Goal: Consume media (video, audio): Consume media (video, audio)

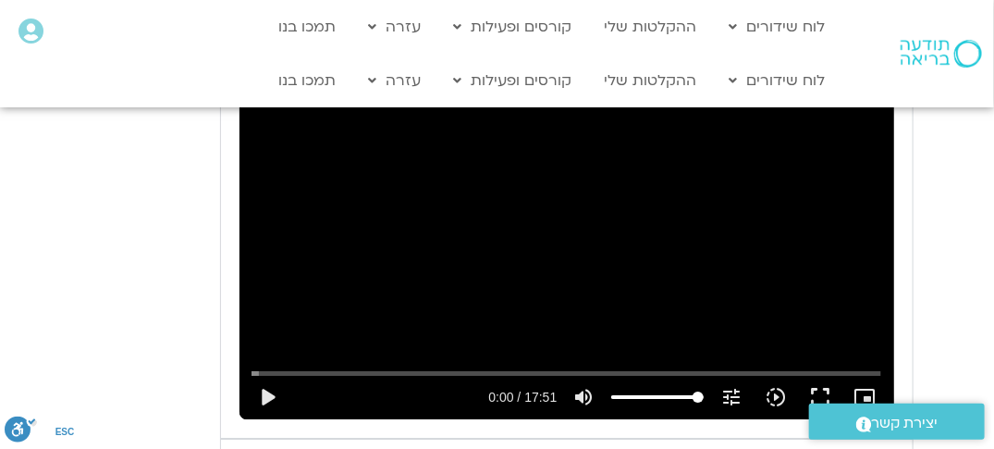
scroll to position [1942, 0]
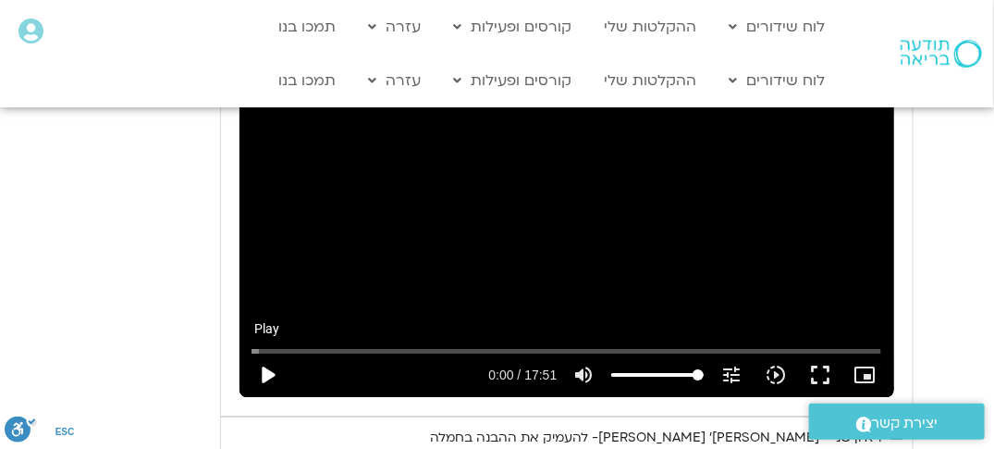
click at [267, 352] on button "play_arrow" at bounding box center [268, 374] width 44 height 44
type input "3128.933333"
type input "0.061152"
type input "3128.933333"
type input "0.19941"
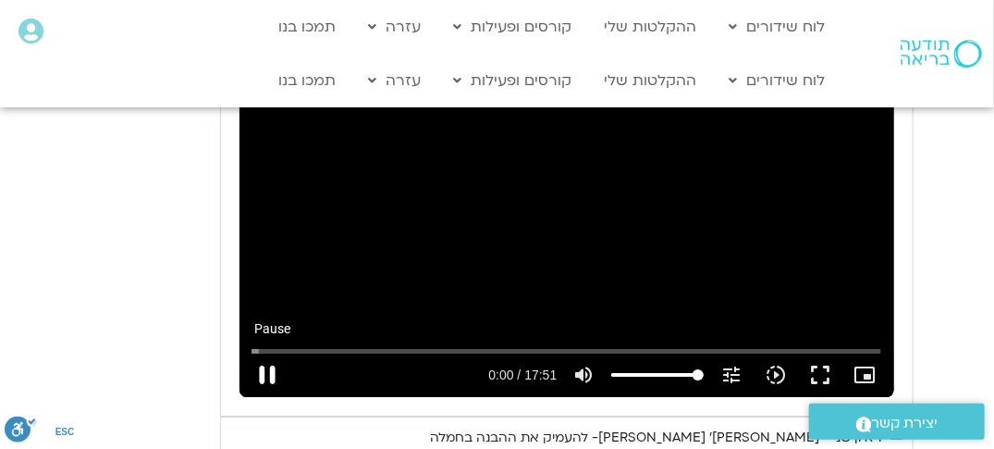
type input "3128.933333"
type input "0.337604"
type input "3128.933333"
type input "0.465804"
type input "3128.933333"
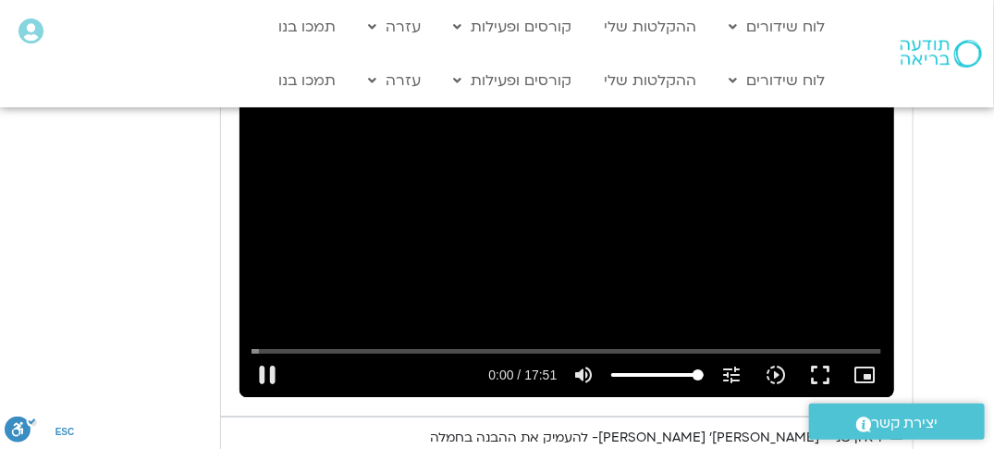
type input "0.599603"
type input "3128.933333"
type input "0.73315"
type input "3128.933333"
type input "0.865404"
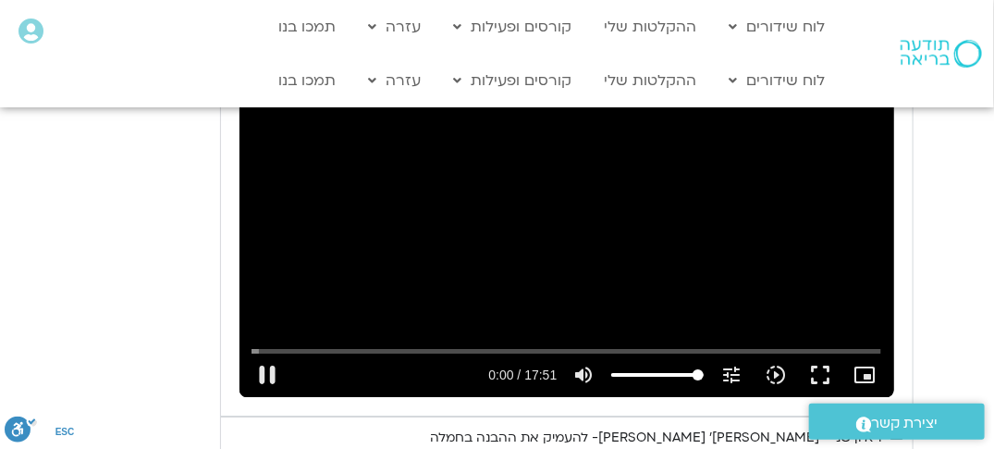
type input "3128.933333"
type input "0.997462"
type input "3128.933333"
type input "1.119332"
type input "3128.933333"
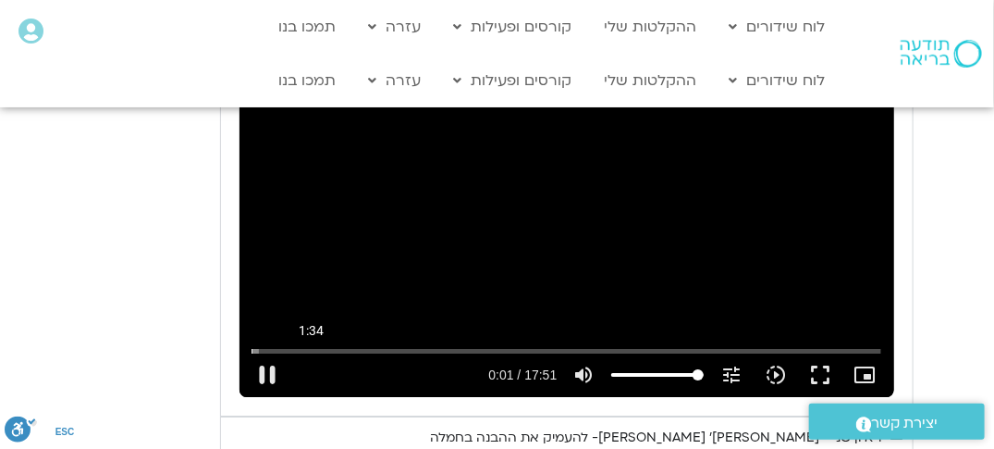
type input "1.267831"
type input "3128.933333"
type input "1.39122"
type input "3128.933333"
type input "1.519864"
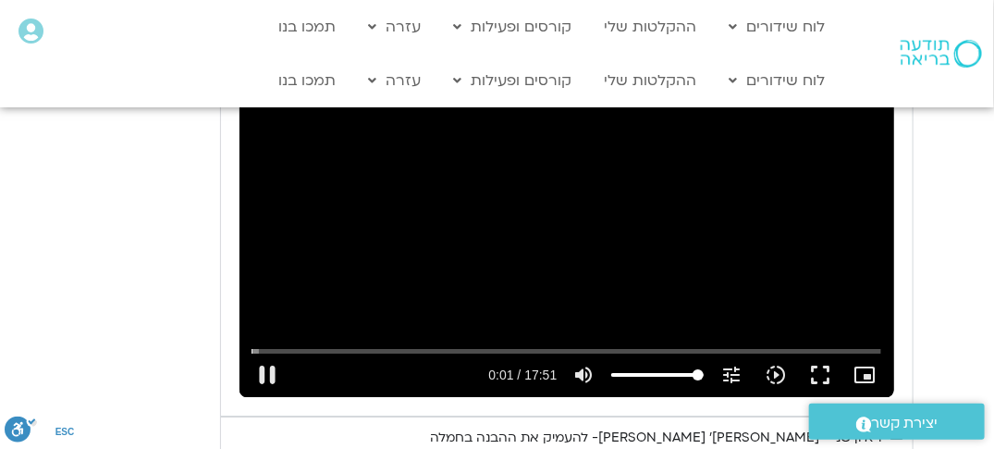
type input "3128.933333"
type input "1.649696"
type input "3128.933333"
type input "1.789322"
type input "3128.933333"
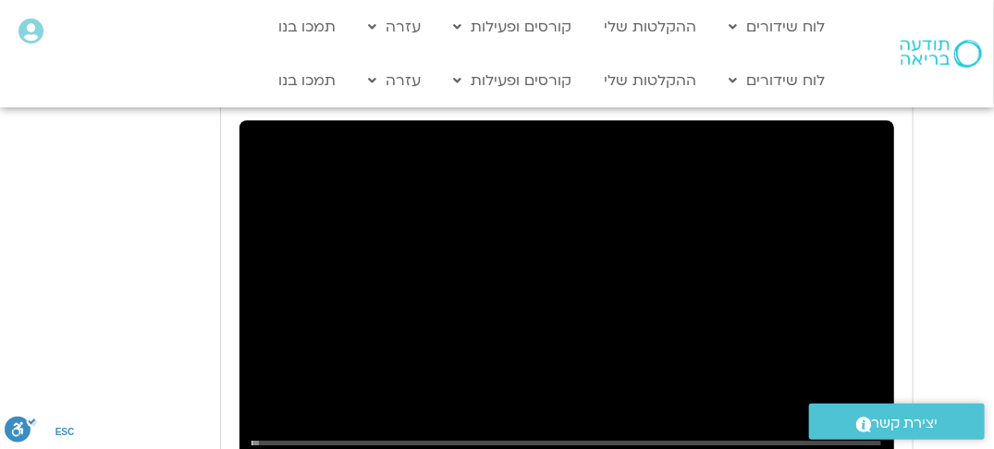
type input "1.921991"
type input "3128.933333"
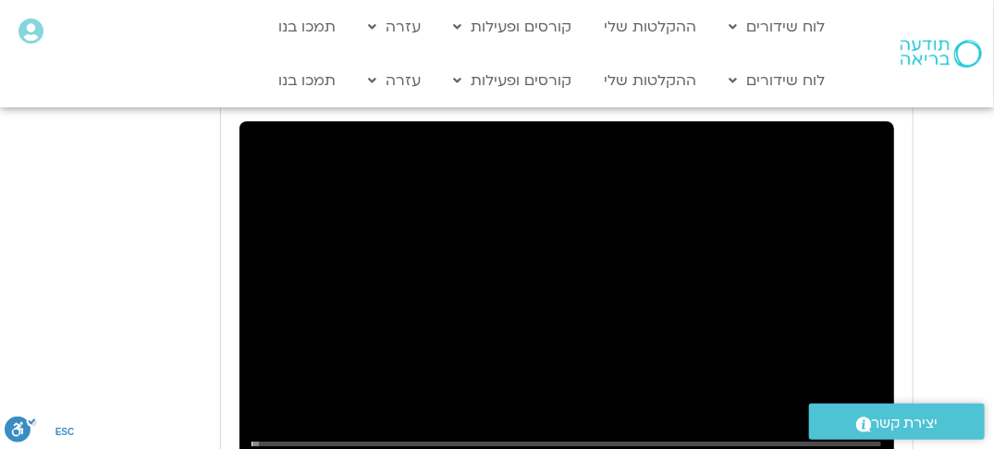
type input "2.048281"
type input "3128.933333"
type input "2.188297"
type input "3128.933333"
type input "2.314878"
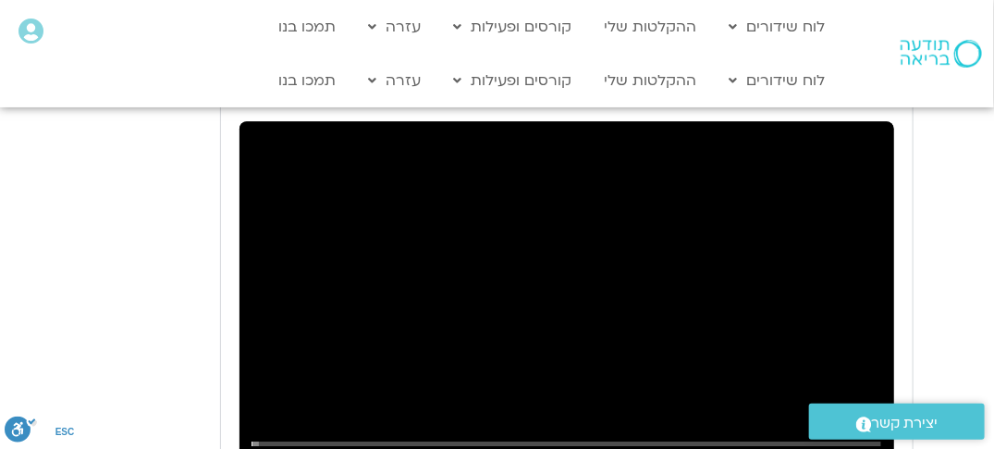
type input "3128.933333"
type input "2.450572"
type input "3128.933333"
type input "2.576107"
type input "3128.933333"
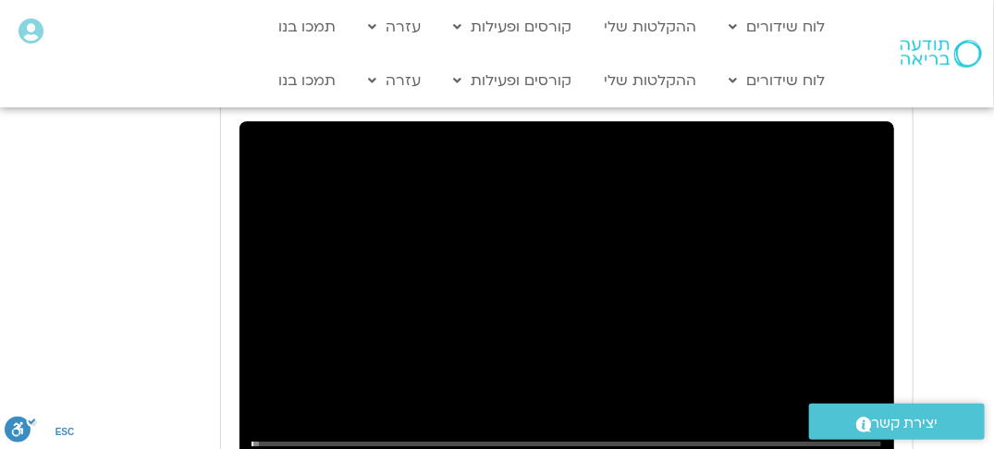
type input "2.715675"
type input "3128.933333"
type input "2.852925"
type input "3128.933333"
type input "2.99226"
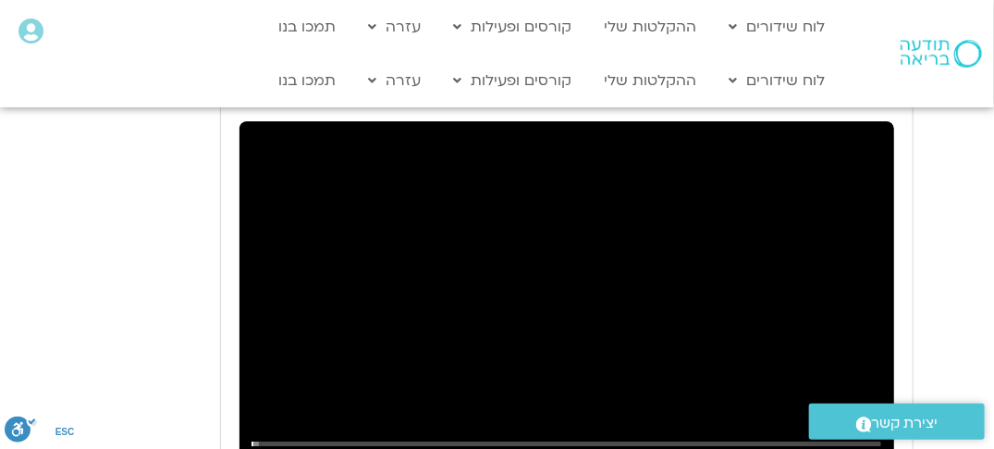
type input "3128.933333"
type input "3.117618"
type input "3128.933333"
type input "3.247903"
type input "3128.933333"
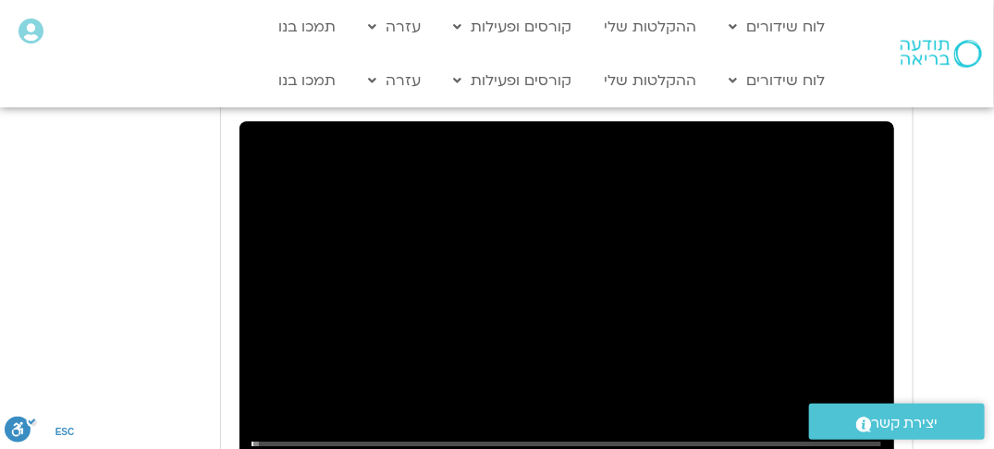
type input "3.387668"
type input "3128.933333"
type input "3.51531"
type input "3128.933333"
type input "3.649023"
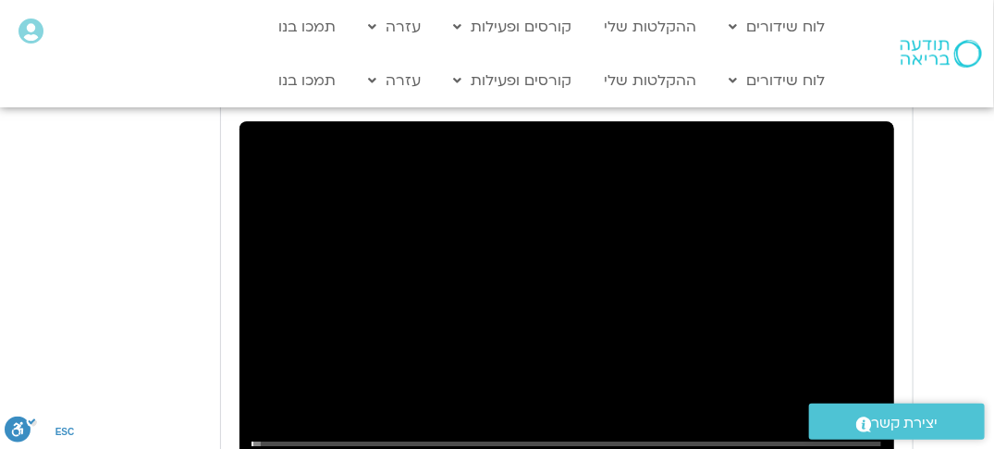
type input "3128.933333"
type input "3.781634"
type input "3128.933333"
type input "3.914974"
type input "3128.933333"
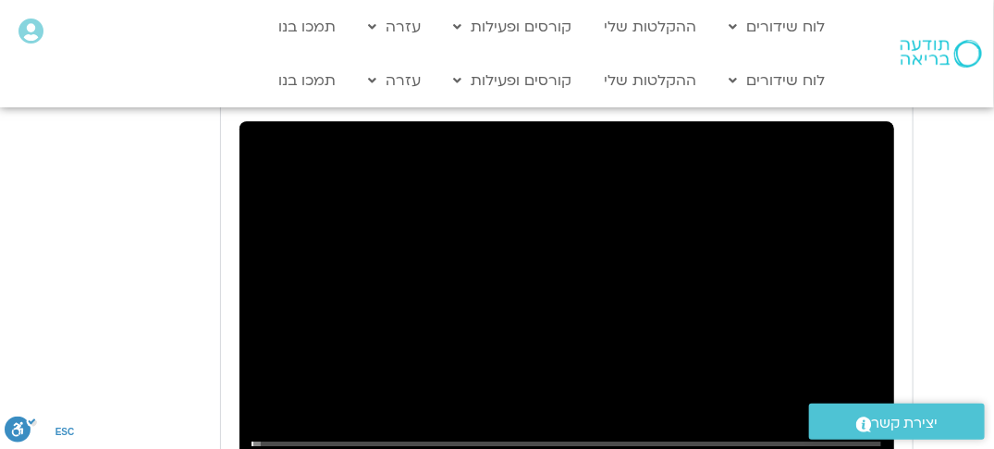
type input "4.047856"
type input "3128.933333"
type input "4.182213"
type input "3128.933333"
type input "4.314603"
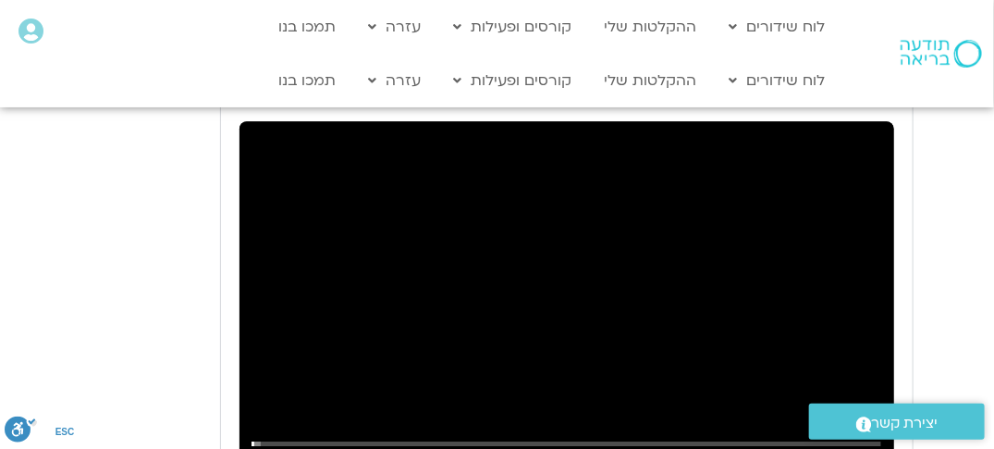
type input "3128.933333"
type input "4.447815"
type input "3128.933333"
type input "4.582844"
type input "3128.933333"
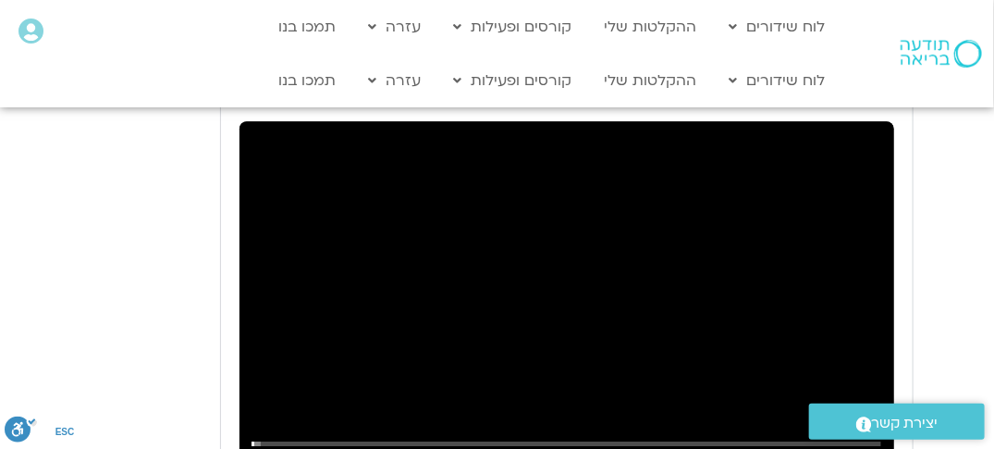
type input "4.713476"
type input "3128.933333"
type input "7.629734"
type input "3128.933333"
type input "7.75387"
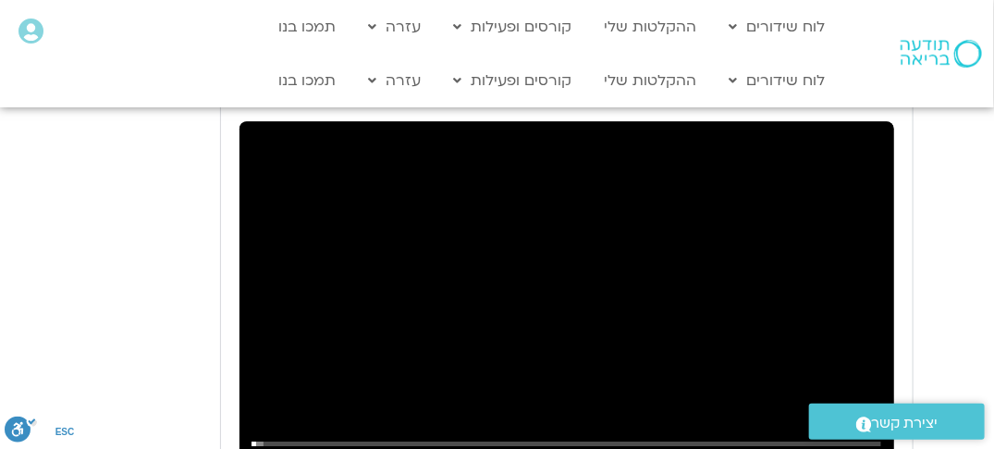
type input "3128.933333"
type input "7.887183"
type input "3128.933333"
type input "8.017359"
type input "3128.933333"
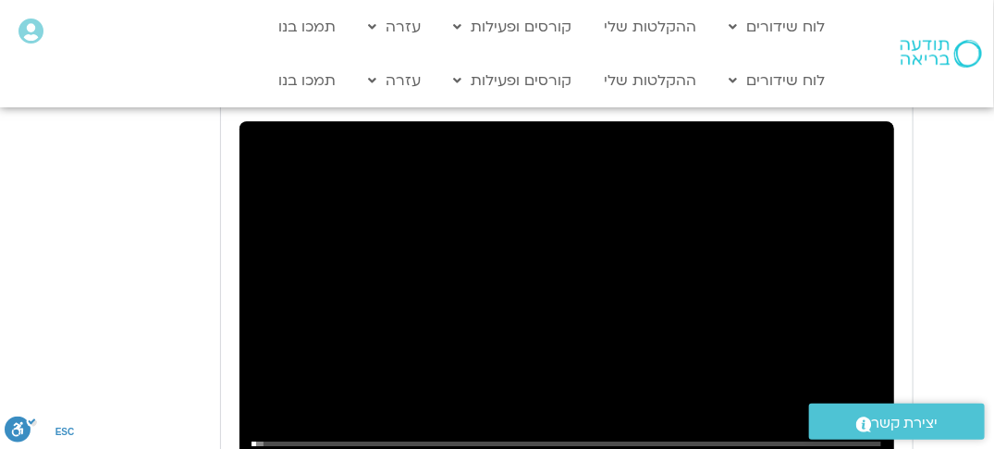
type input "8.149903"
type input "3128.933333"
type input "8.285351"
type input "3128.933333"
type input "8.414052"
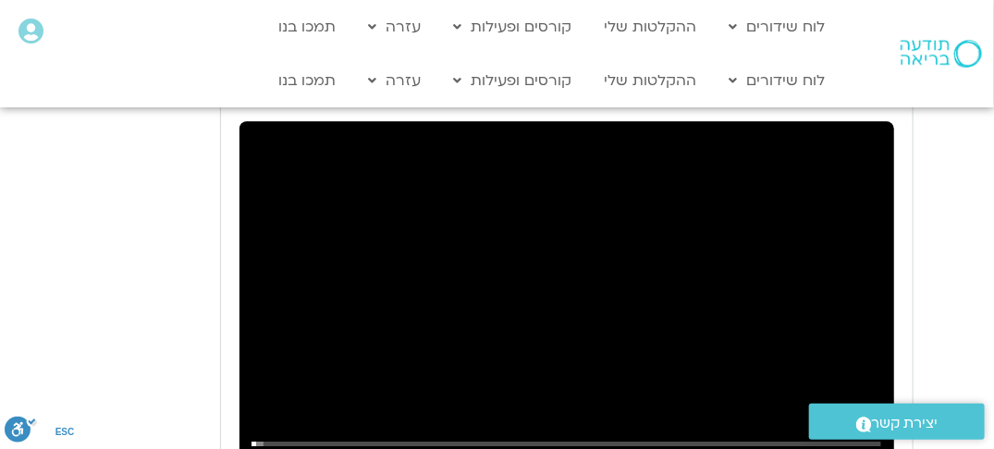
type input "3128.933333"
type input "8.547044"
type input "3128.933333"
type input "8.679084"
type input "3128.933333"
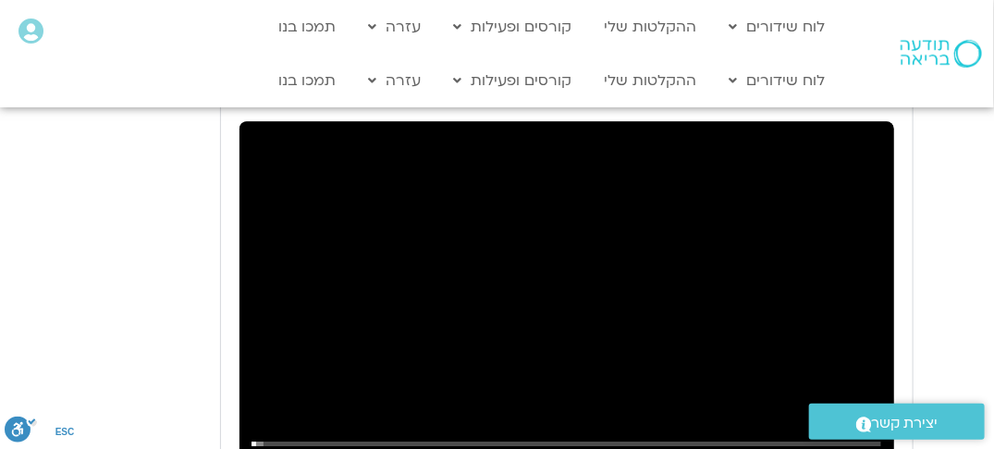
type input "8.811032"
type input "3128.933333"
type input "8.938431"
type input "3128.933333"
type input "9.079496"
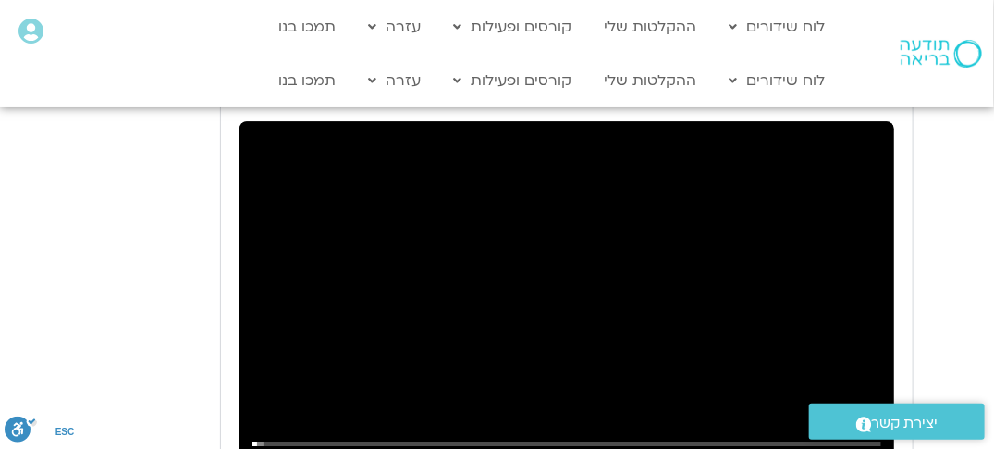
type input "3128.933333"
type input "9.218431"
type input "3128.933333"
type input "9.345113"
type input "3128.933333"
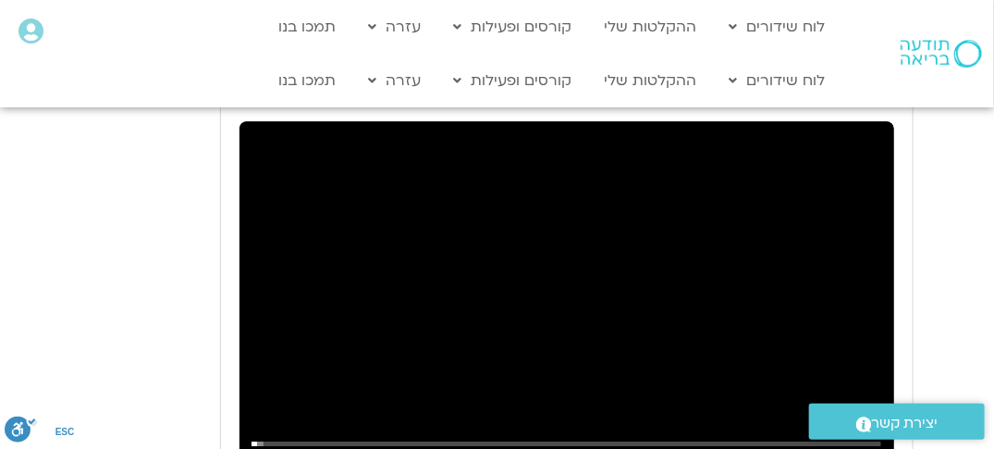
type input "9.483954"
type input "3128.933333"
type input "9.610644"
type input "3128.933333"
type input "9.749583"
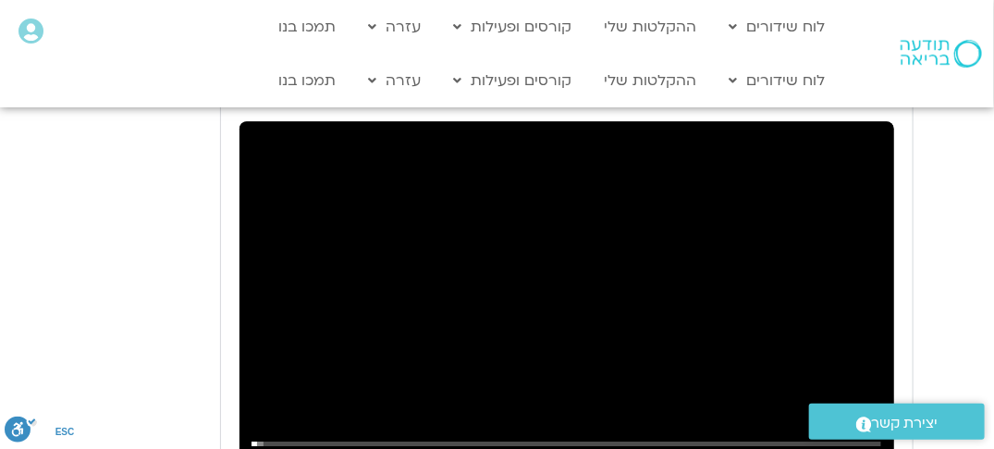
type input "3128.933333"
type input "9.879255"
type input "3128.933333"
type input "10.014557"
type input "3128.933333"
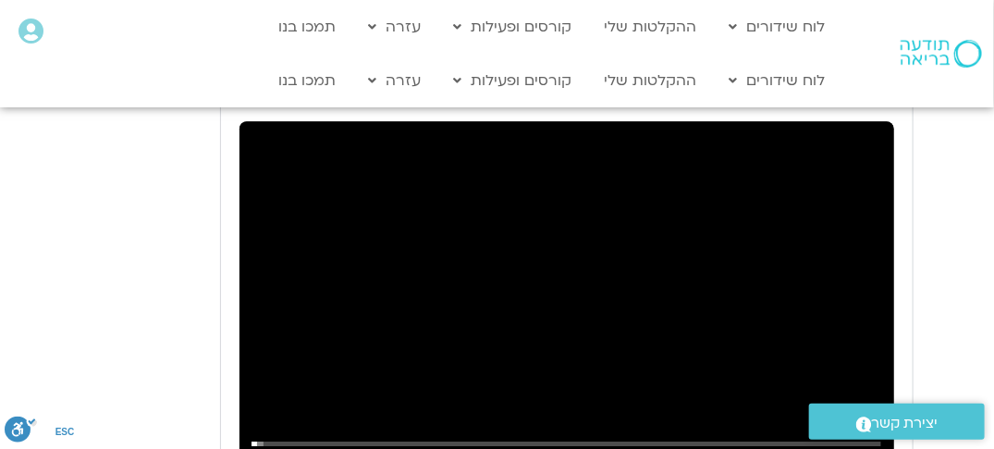
type input "10.145382"
type input "3128.933333"
type input "10.283883"
type input "3128.933333"
type input "10.412451"
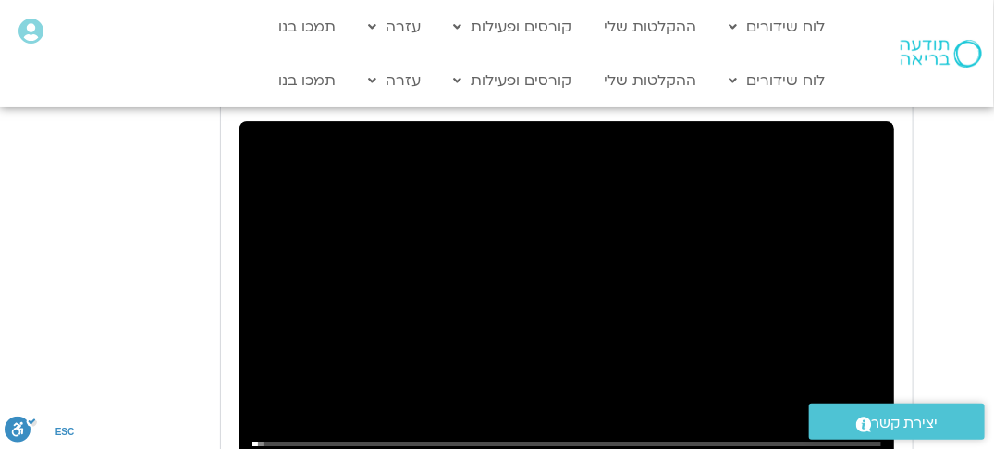
type input "3128.933333"
type input "10.546637"
type input "3128.933333"
type input "10.679347"
type input "3128.933333"
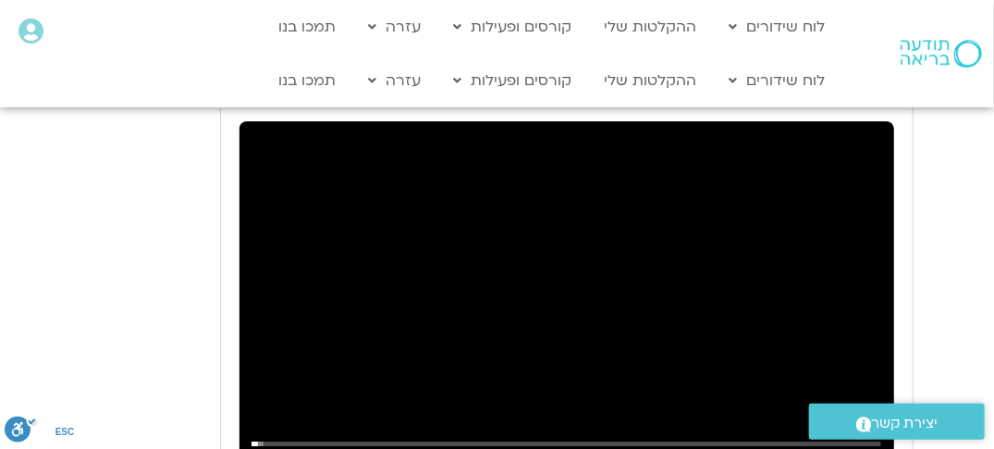
type input "10.812159"
type input "3128.933333"
type input "10.939437"
type input "3128.933333"
type input "11.065839"
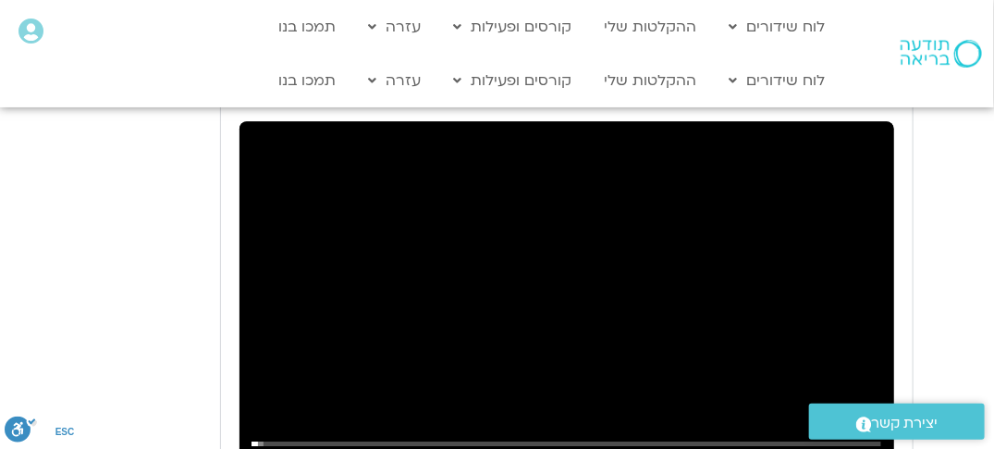
type input "3128.933333"
type input "11.203181"
type input "3128.933333"
type input "11.33141"
type input "3128.933333"
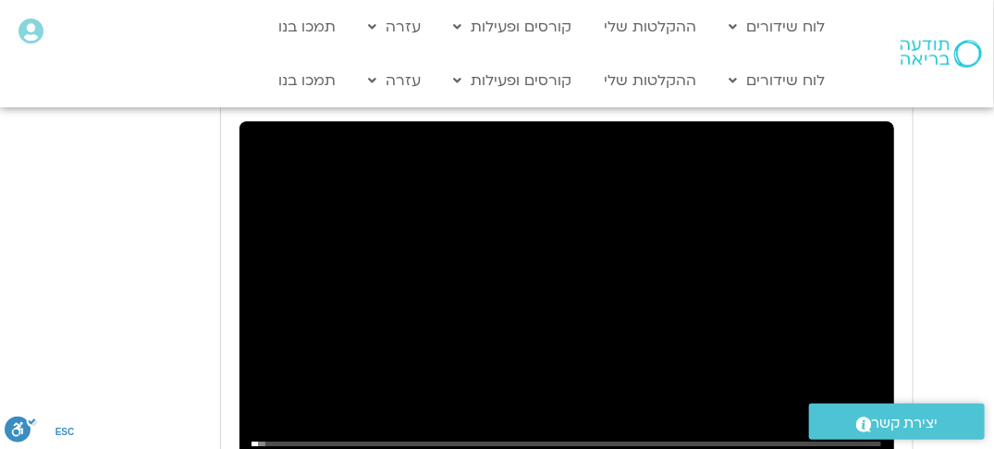
type input "11.462766"
type input "3128.933333"
type input "11.590597"
type input "3128.933333"
type input "11.729837"
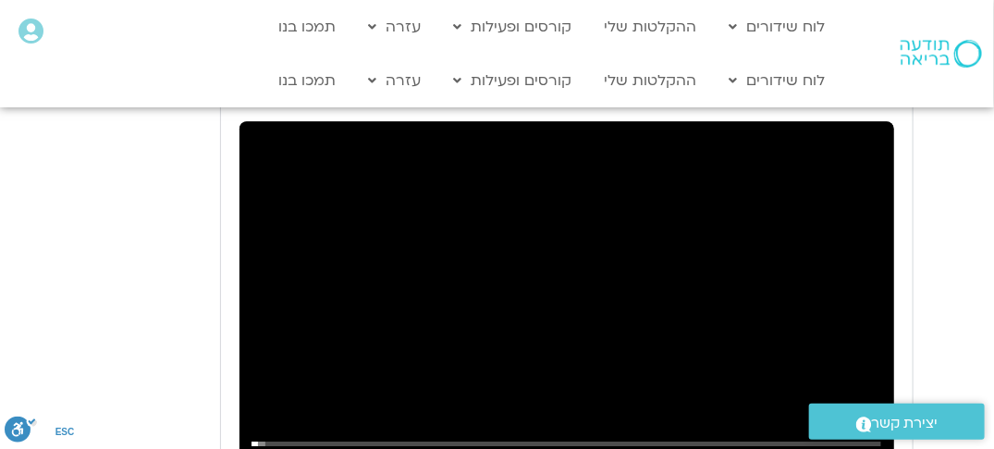
type input "3128.933333"
type input "11.870249"
type input "3128.933333"
type input "11.995687"
type input "3128.933333"
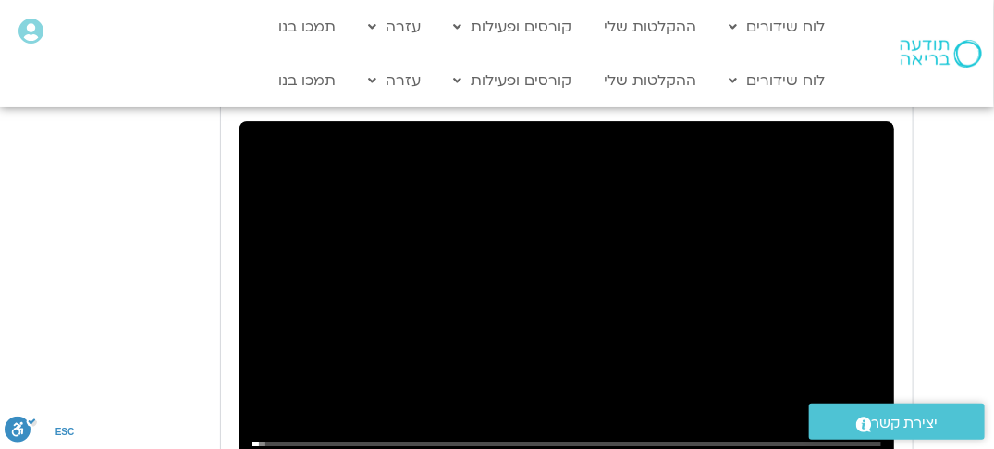
type input "12.13615"
type input "3128.933333"
type input "12.262991"
type input "3128.933333"
type input "12.397423"
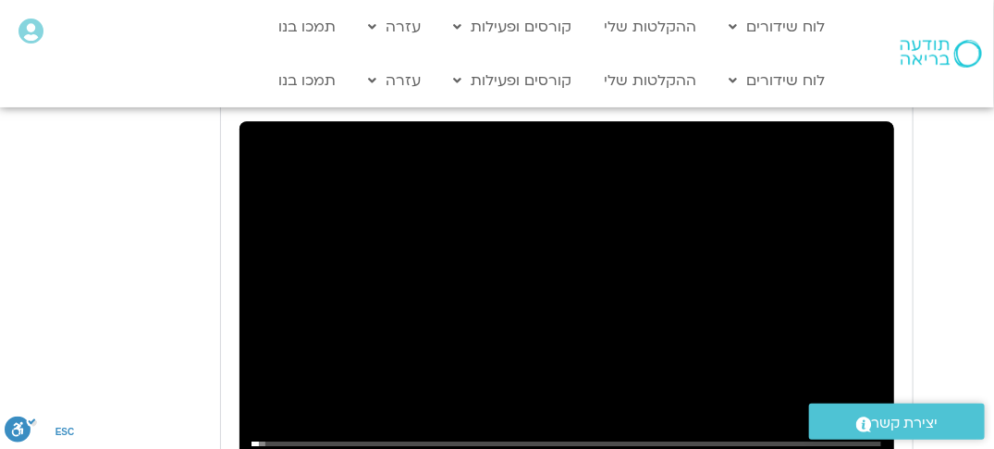
type input "3128.933333"
type input "12.52286"
type input "3128.933333"
type input "12.664034"
type input "3128.933333"
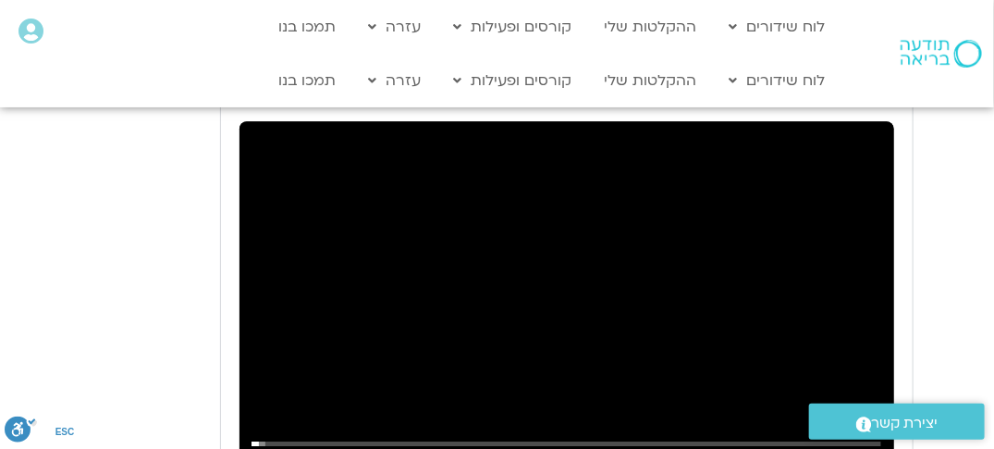
type input "12.795418"
type input "3128.933333"
type input "12.930156"
type input "3128.933333"
type input "13.062652"
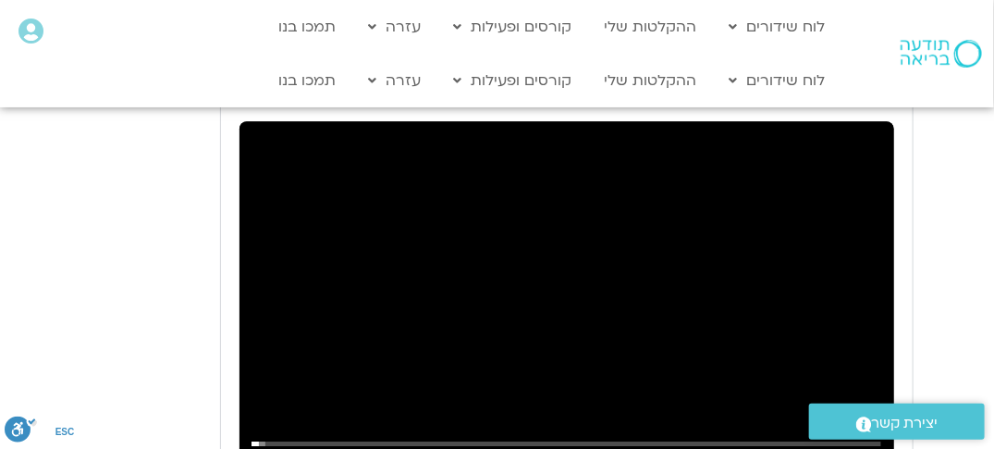
type input "3128.933333"
type input "13.195905"
type input "3128.933333"
type input "157.275326"
type input "3128.933333"
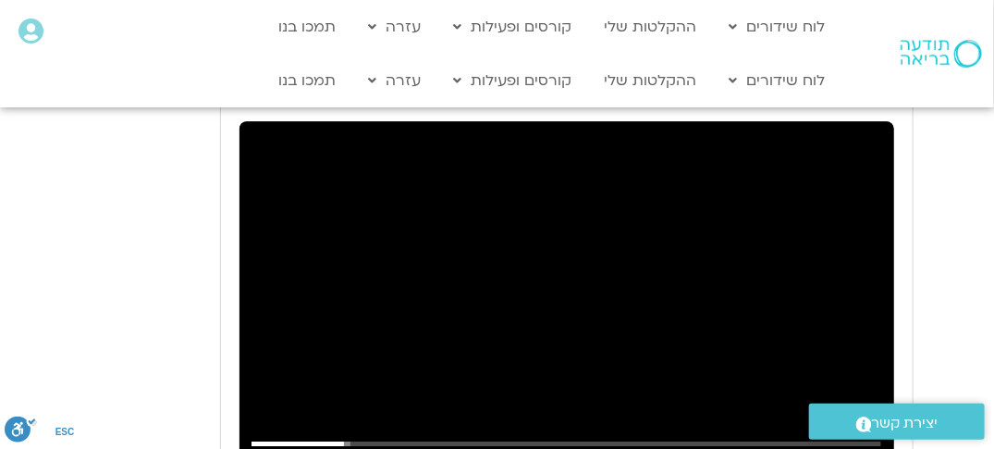
type input "157.427998"
type input "3128.933333"
type input "157.526789"
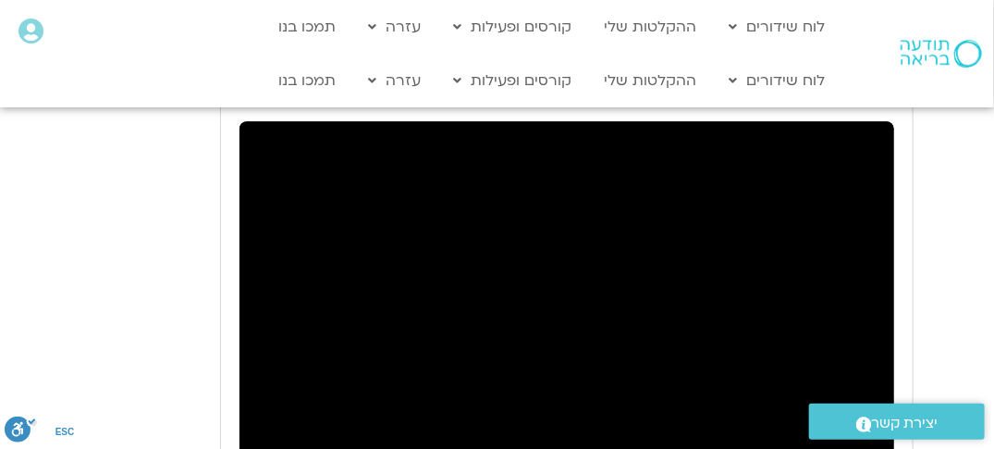
type input "3128.933333"
type input "158.100595"
type input "3128.933333"
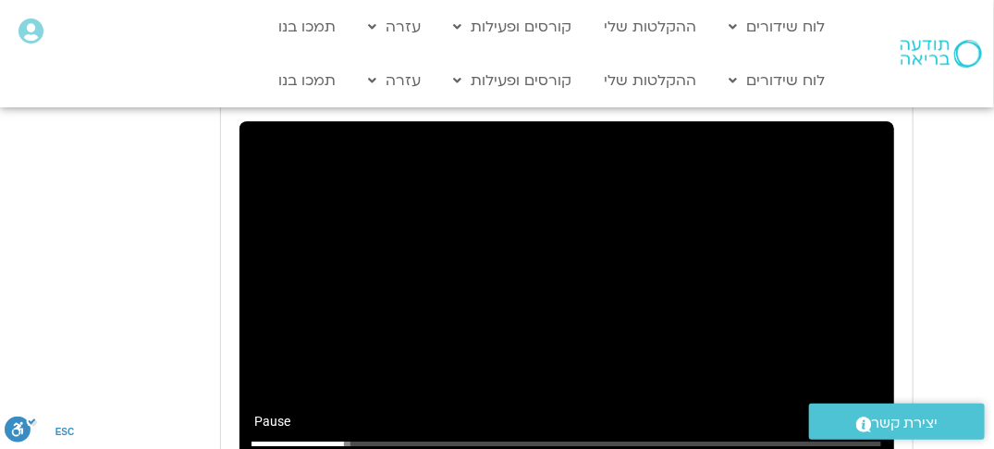
type input "158.253144"
type input "3128.933333"
type input "158.358615"
type input "3128.933333"
type input "158.415685"
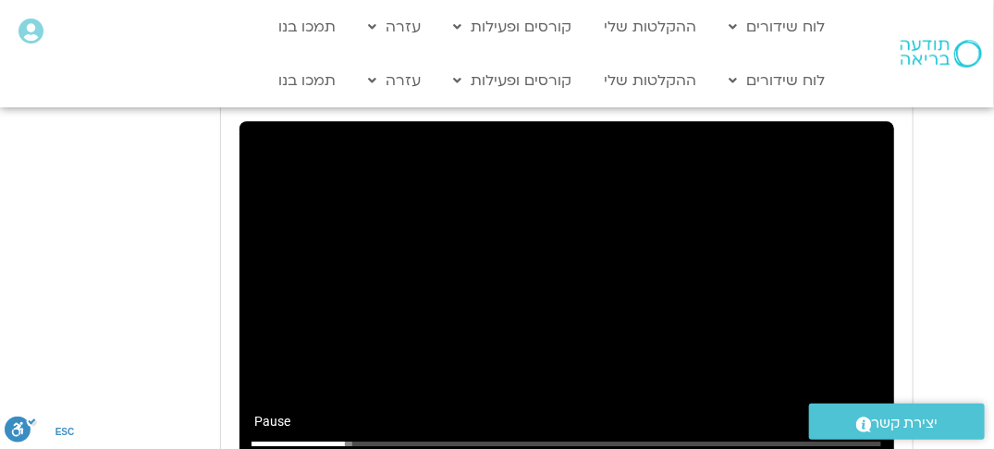
type input "3128.933333"
type input "158.626702"
type input "3128.933333"
type input "158.677433"
type input "3128.933333"
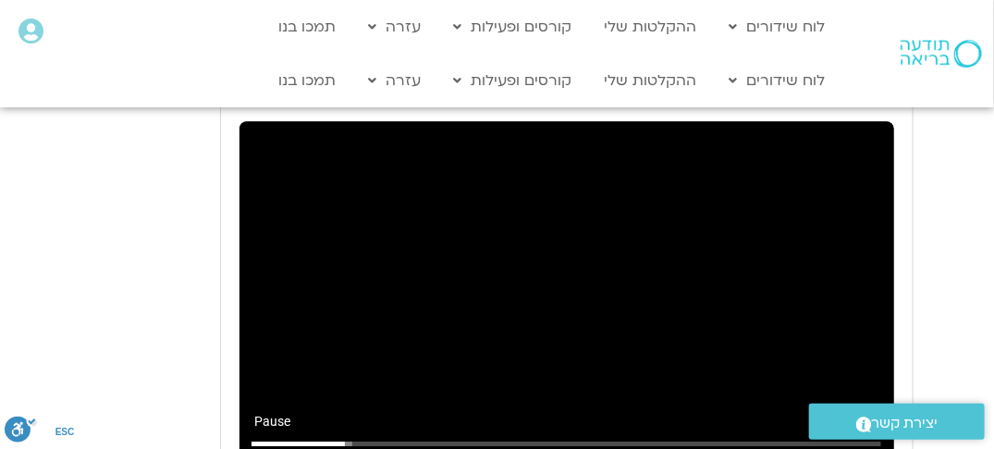
type input "158.796354"
type input "3128.933333"
type input "158.921894"
type input "3128.933333"
type input "159.048775"
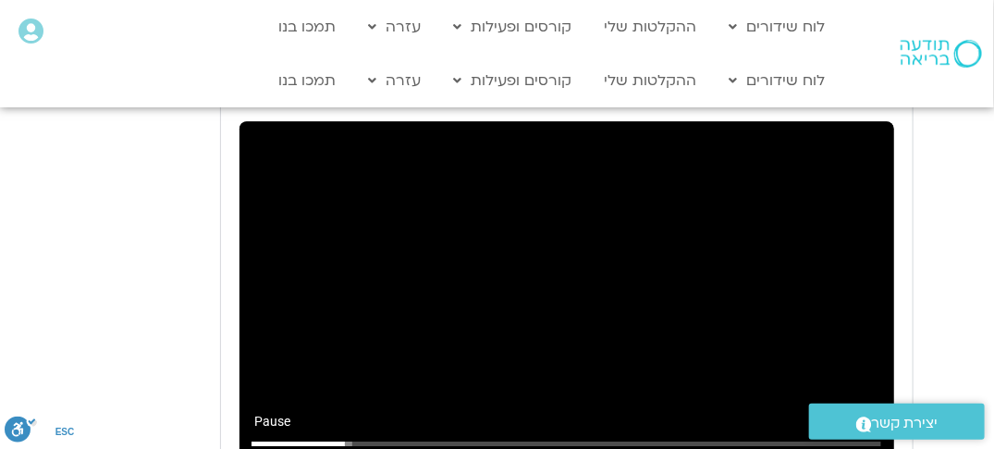
type input "3128.933333"
type input "159.18196"
type input "3128.933333"
type input "159.315674"
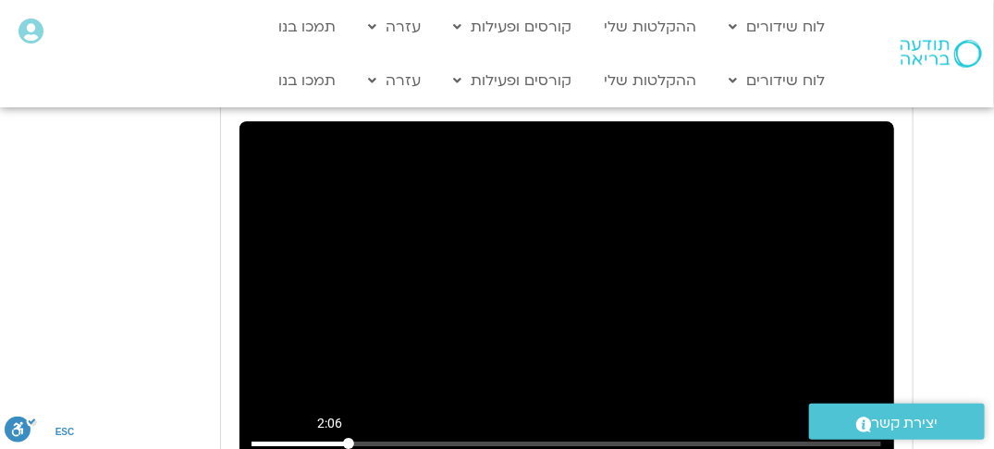
type input "3128.933333"
type input "126.57191011236"
type input "3128.933333"
type input "126.57191011236"
click at [329, 437] on input "Seek" at bounding box center [567, 442] width 631 height 11
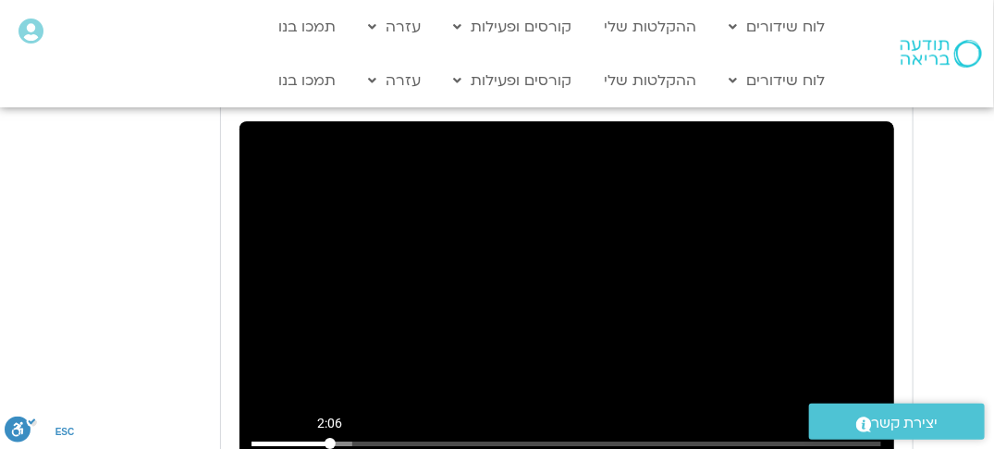
type input "3128.933333"
type input "126.57191"
type input "3128.933333"
type input "126.576565"
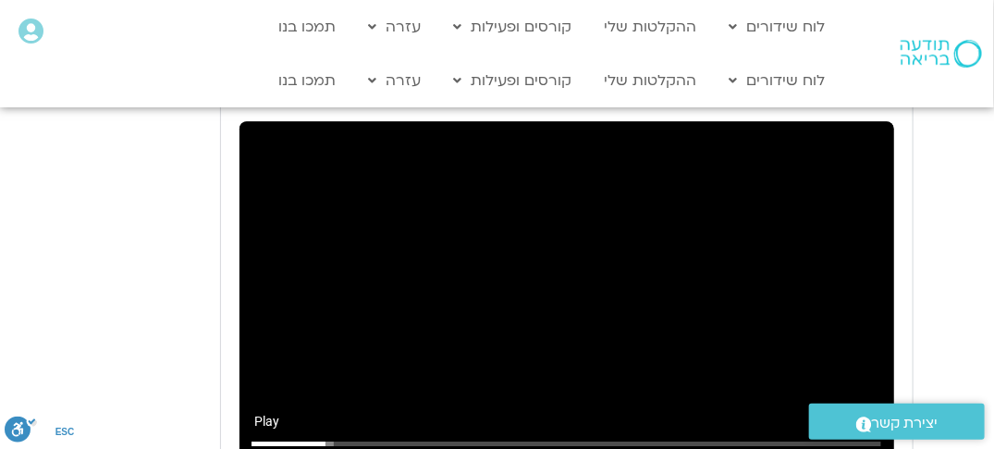
type input "3128.933333"
type input "126.65627"
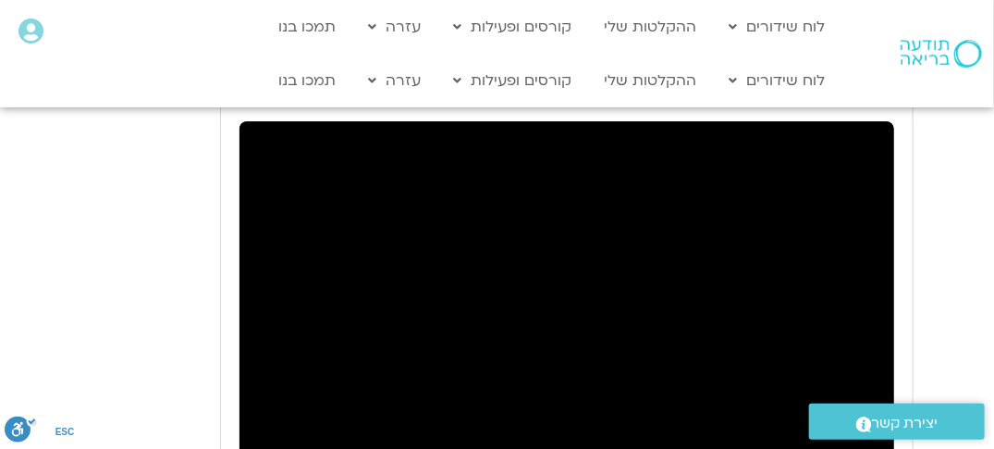
type input "3128.933333"
type input "222.509234"
type input "3128.933333"
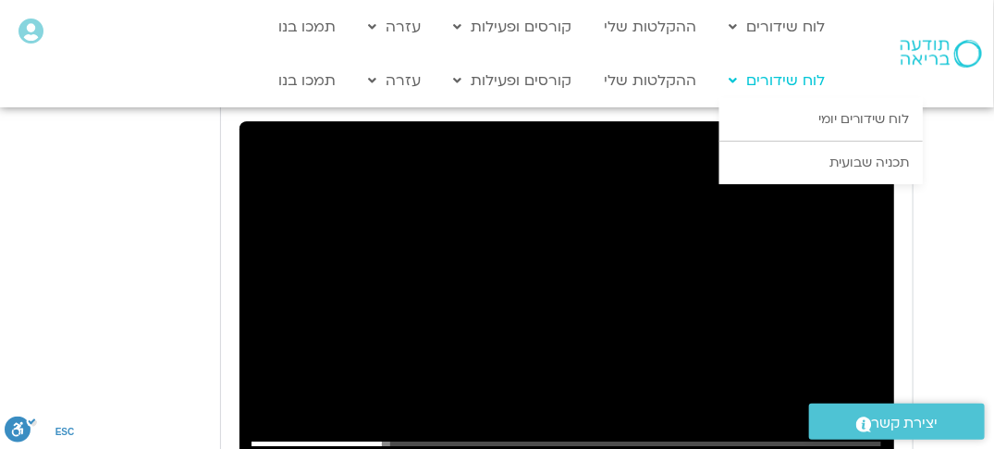
type input "222.559284"
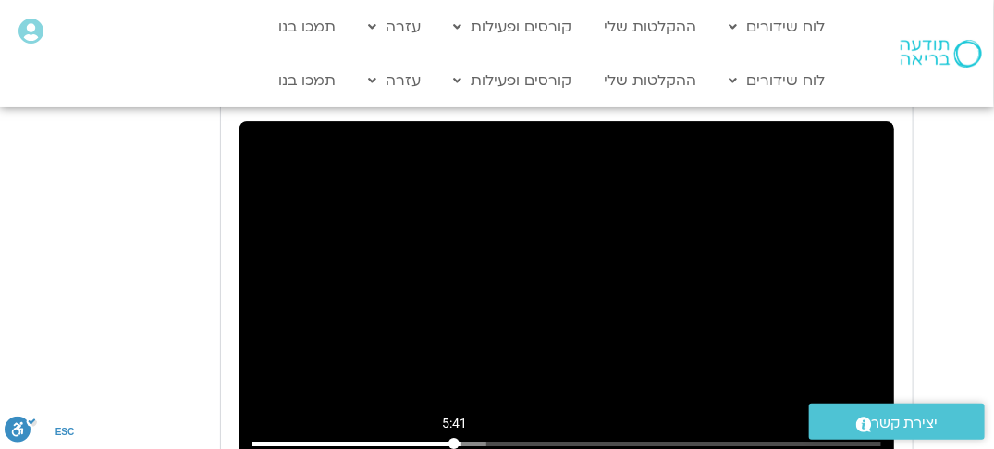
click at [454, 437] on input "Seek" at bounding box center [567, 442] width 631 height 11
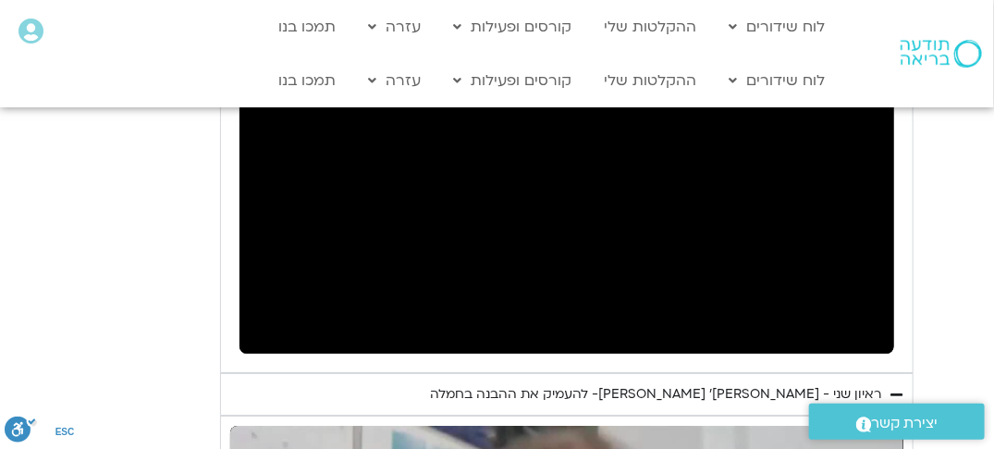
scroll to position [1942, 0]
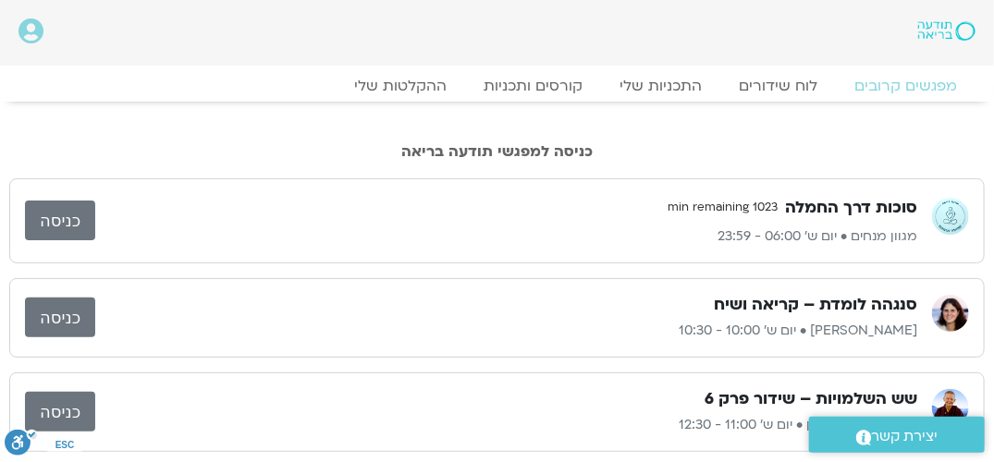
click at [49, 317] on link "כניסה" at bounding box center [60, 318] width 70 height 40
